Goal: Task Accomplishment & Management: Manage account settings

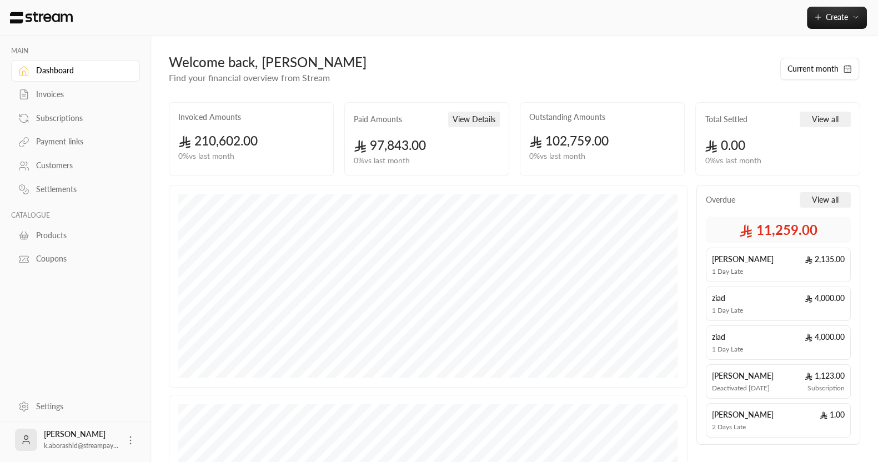
click at [46, 115] on div "Subscriptions" at bounding box center [81, 118] width 90 height 11
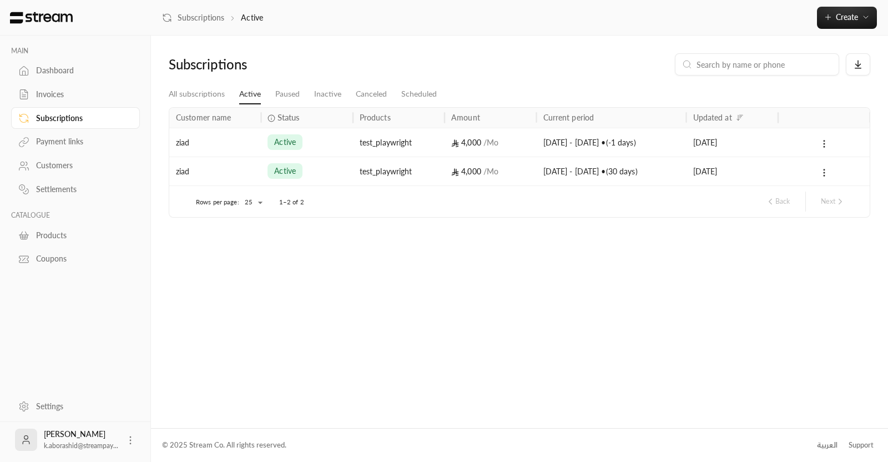
click at [24, 93] on icon at bounding box center [23, 94] width 11 height 11
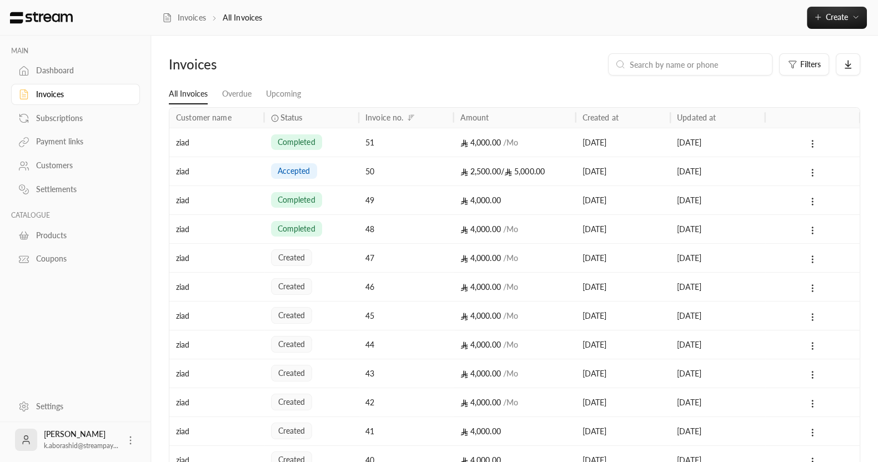
click at [679, 64] on input at bounding box center [696, 64] width 135 height 12
click at [830, 22] on button "Create" at bounding box center [836, 18] width 60 height 22
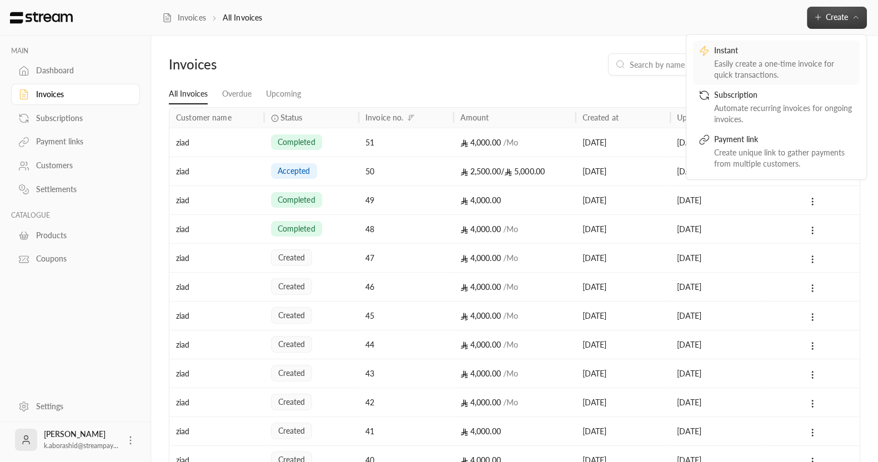
click at [792, 63] on div "Easily create a one-time invoice for quick transactions." at bounding box center [784, 69] width 140 height 22
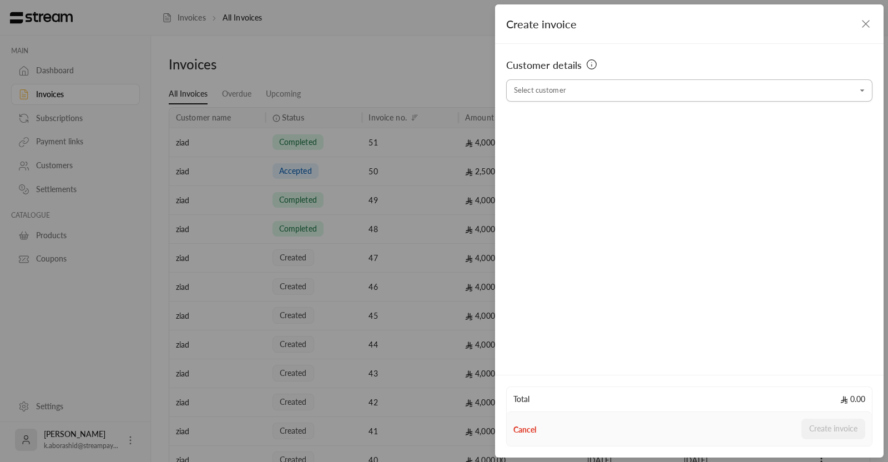
click at [555, 93] on input "Select customer" at bounding box center [689, 90] width 366 height 19
type input "*"
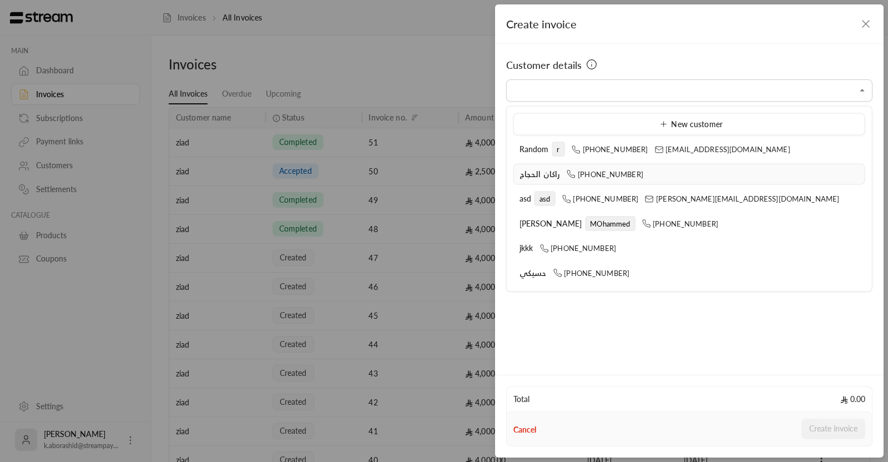
click at [545, 178] on div "راكان الحجاج [PHONE_NUMBER]" at bounding box center [690, 174] width 340 height 12
type input "**********"
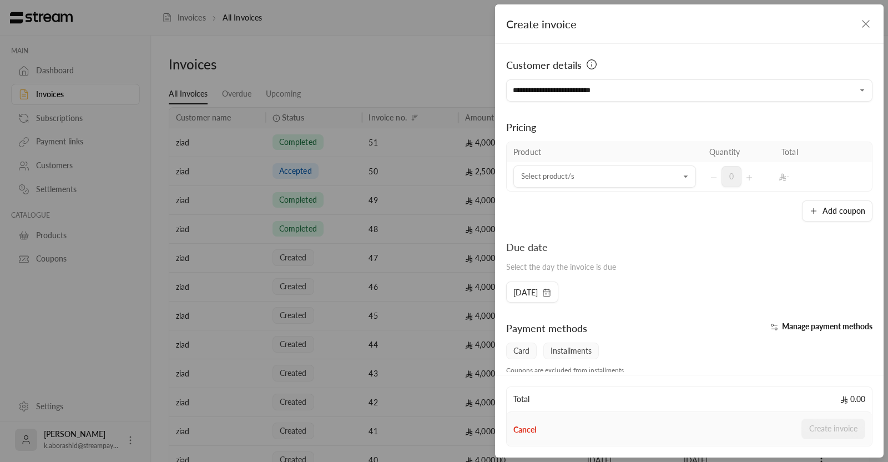
click at [545, 178] on div "Product Quantity Total Select product/s Select product/s 0 - Add coupon" at bounding box center [689, 182] width 366 height 80
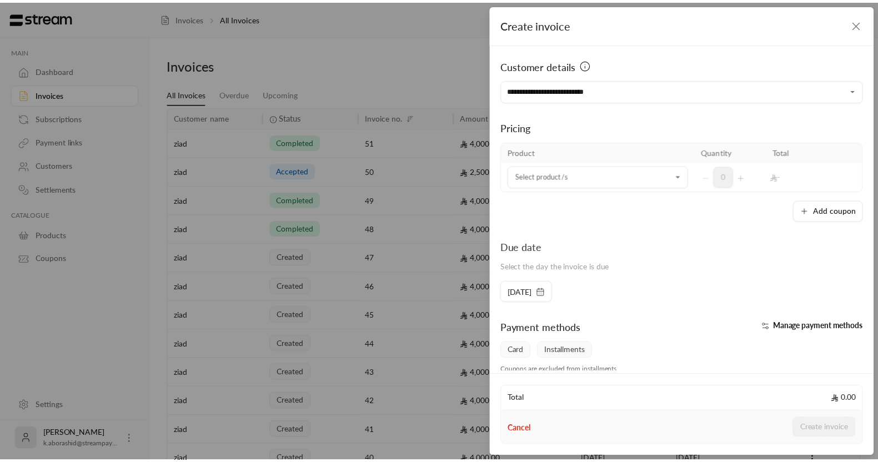
scroll to position [105, 0]
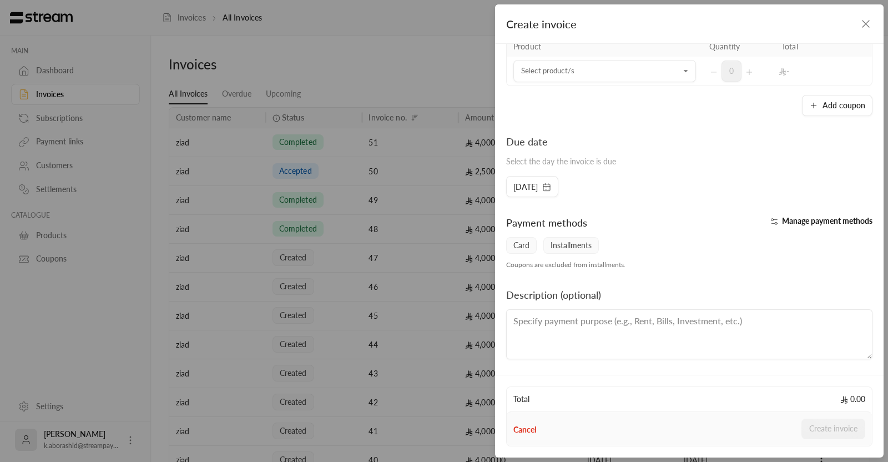
click at [566, 240] on span "Installments" at bounding box center [571, 245] width 56 height 17
click at [784, 219] on span "Manage payment methods" at bounding box center [827, 220] width 90 height 9
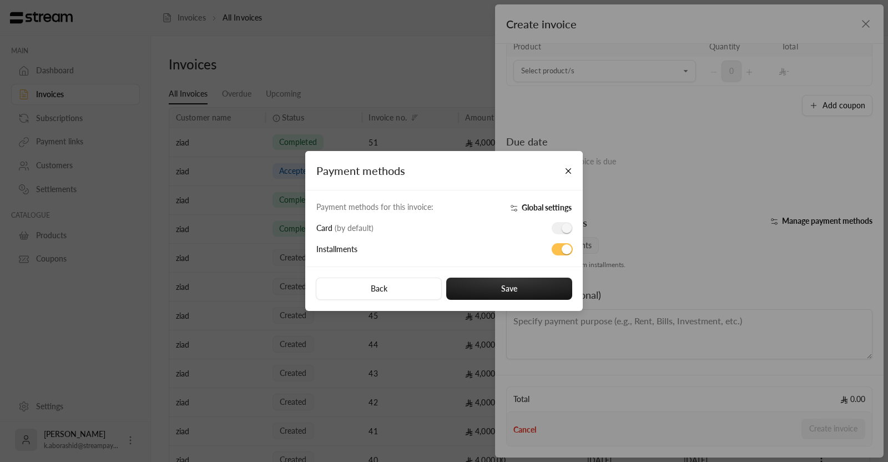
click at [352, 254] on div "Installments" at bounding box center [336, 250] width 41 height 12
click at [340, 250] on span "Installments" at bounding box center [336, 248] width 41 height 9
click at [562, 173] on button "Close" at bounding box center [568, 170] width 19 height 19
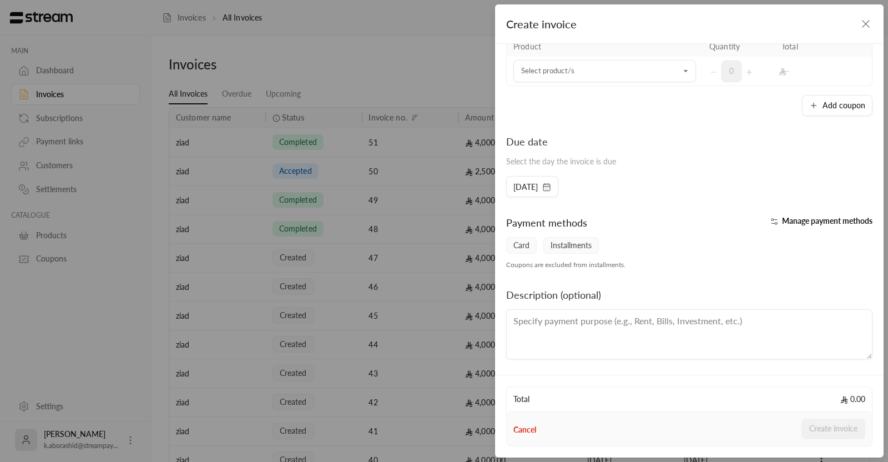
click at [345, 38] on div "**********" at bounding box center [444, 231] width 888 height 462
click at [859, 26] on icon "button" at bounding box center [865, 23] width 13 height 13
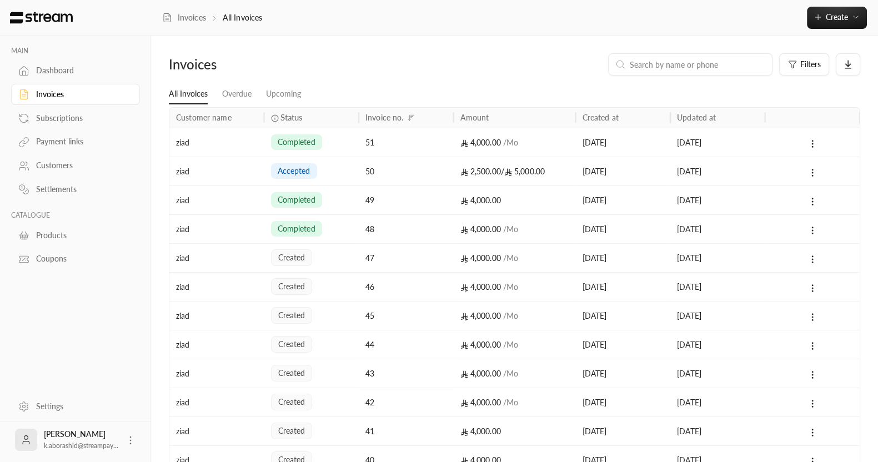
click at [50, 404] on div "Settings" at bounding box center [81, 406] width 90 height 11
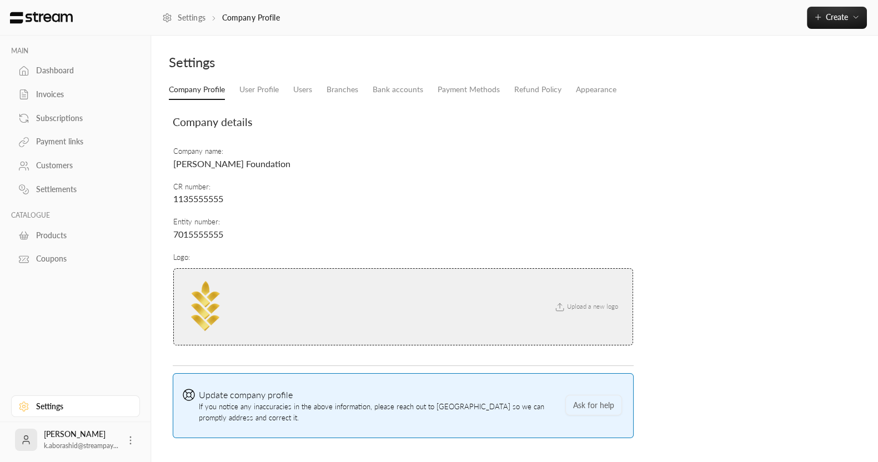
click at [286, 89] on li "Users" at bounding box center [302, 90] width 33 height 20
click at [486, 84] on link "Payment Methods" at bounding box center [468, 90] width 62 height 20
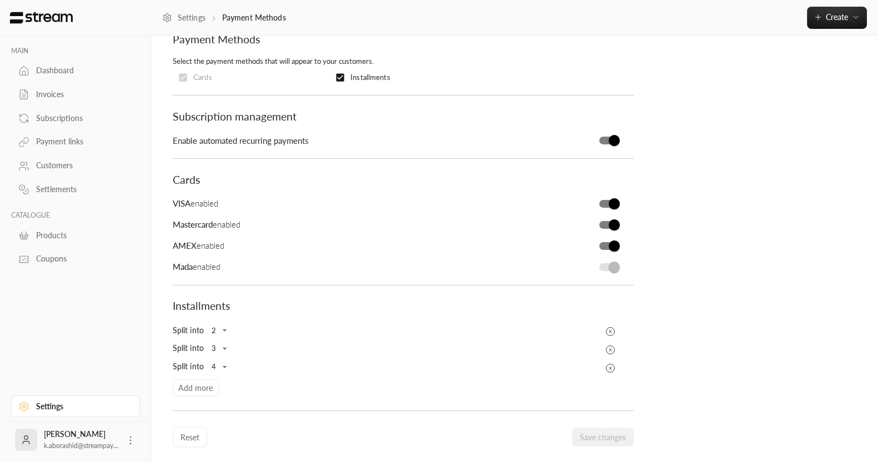
scroll to position [116, 0]
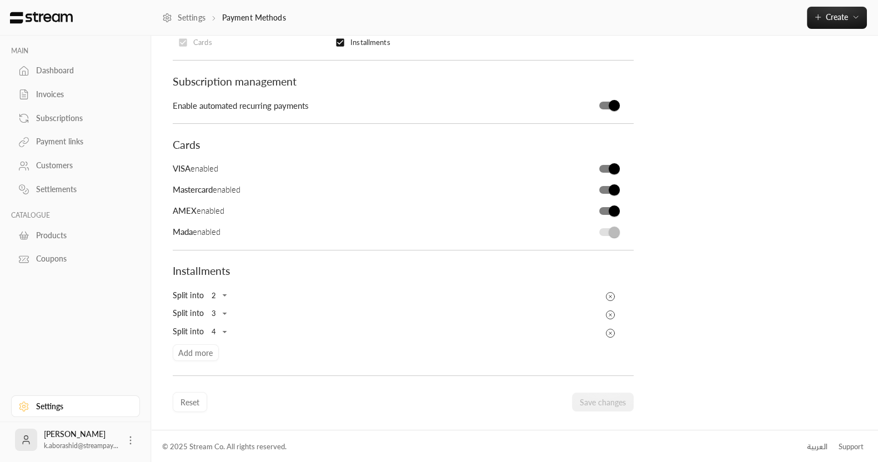
click at [188, 350] on div "Split into 2 * ​ Split into 3 * ​ Split into 4 * ​ Add more" at bounding box center [403, 323] width 472 height 74
click at [208, 351] on div "Split into 2 * ​ Split into 3 * ​ Split into 4 * ​ Add more" at bounding box center [403, 323] width 472 height 74
click at [201, 345] on div "Split into 2 * ​ Split into 3 * ​ Split into 4 * ​ Add more" at bounding box center [403, 323] width 472 height 74
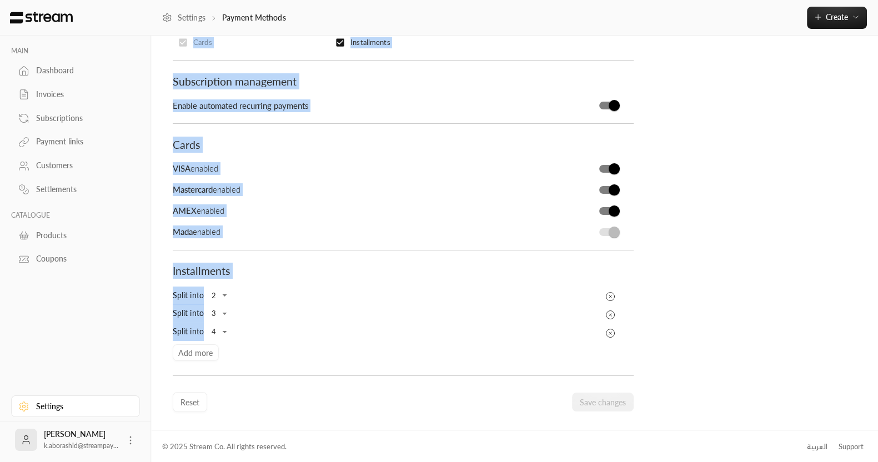
click at [201, 345] on div "Split into 2 * ​ Split into 3 * ​ Split into 4 * ​ Add more" at bounding box center [403, 323] width 472 height 74
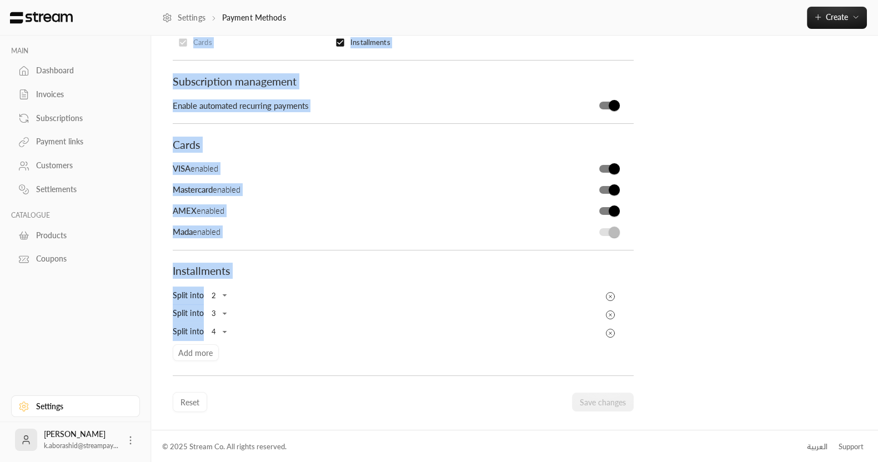
click at [201, 345] on div "Split into 2 * ​ Split into 3 * ​ Split into 4 * ​ Add more" at bounding box center [403, 323] width 472 height 74
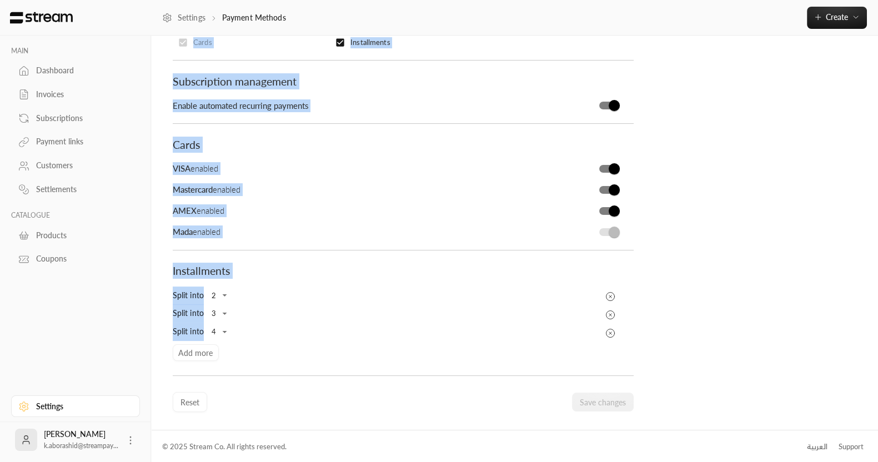
click at [201, 345] on div "Split into 2 * ​ Split into 3 * ​ Split into 4 * ​ Add more" at bounding box center [403, 323] width 472 height 74
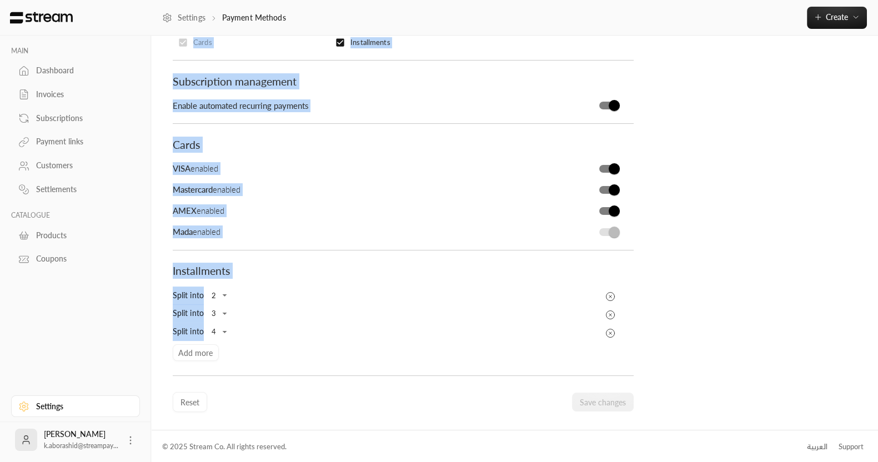
click at [201, 345] on div "Split into 2 * ​ Split into 3 * ​ Split into 4 * ​ Add more" at bounding box center [403, 323] width 472 height 74
